Goal: Navigation & Orientation: Go to known website

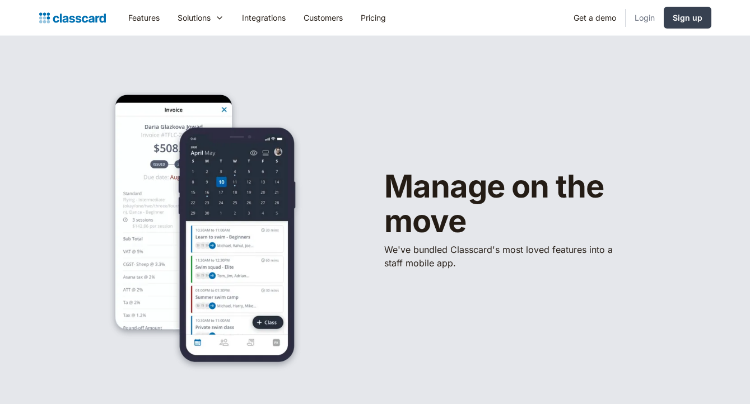
click at [644, 22] on link "Login" at bounding box center [645, 17] width 38 height 25
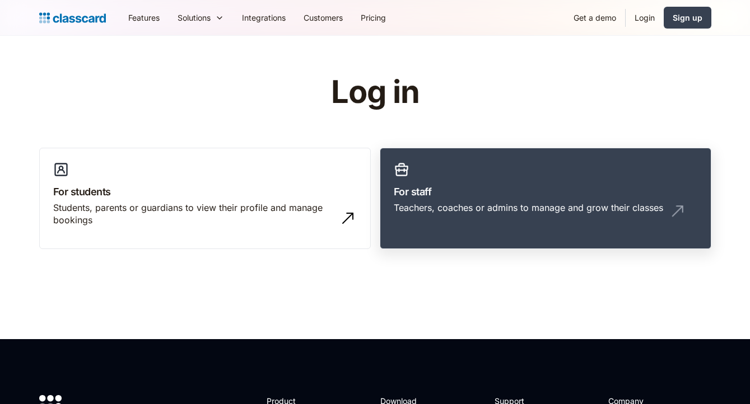
click at [600, 195] on h3 "For staff" at bounding box center [546, 191] width 304 height 15
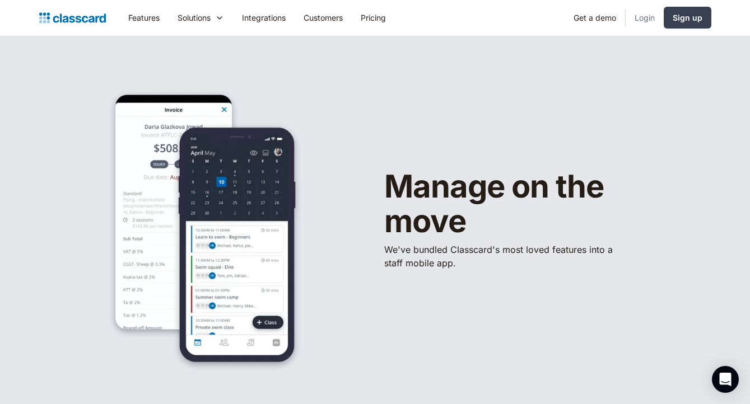
click at [647, 20] on link "Login" at bounding box center [645, 17] width 38 height 25
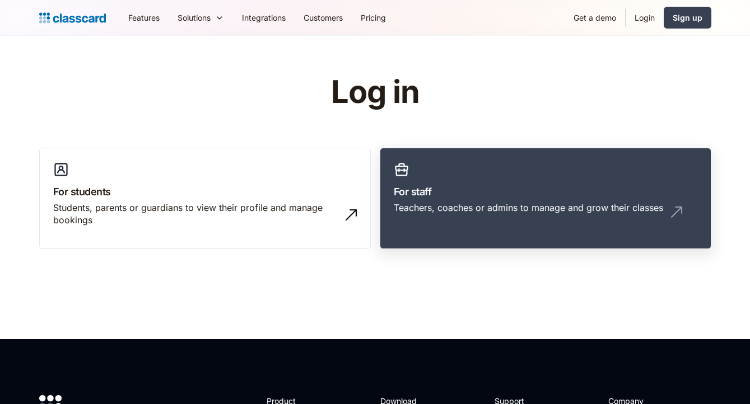
click at [468, 203] on div "Teachers, coaches or admins to manage and grow their classes" at bounding box center [528, 208] width 269 height 12
